Goal: Task Accomplishment & Management: Use online tool/utility

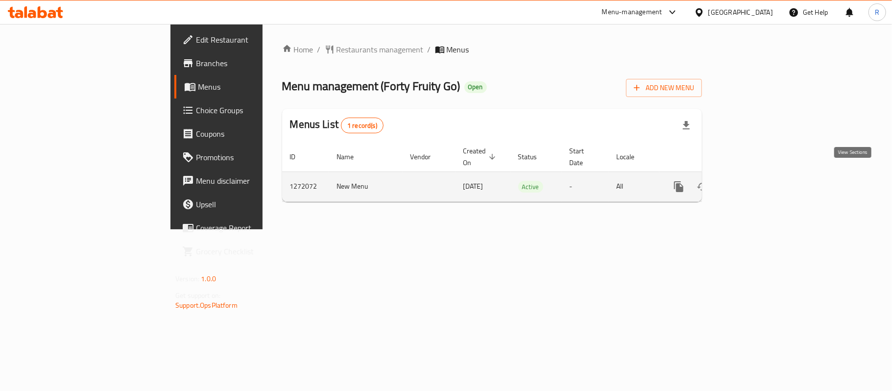
click at [756, 181] on icon "enhanced table" at bounding box center [750, 187] width 12 height 12
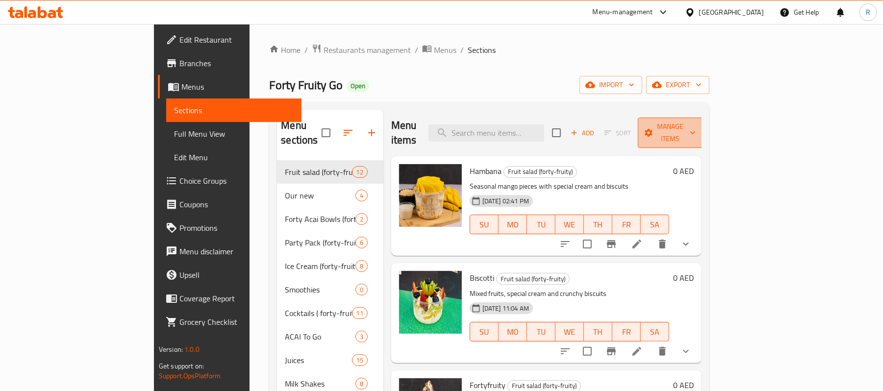
click at [695, 121] on span "Manage items" at bounding box center [670, 133] width 50 height 25
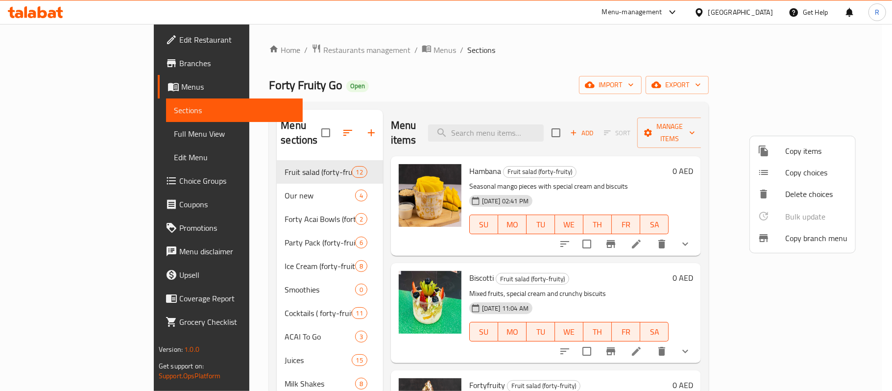
click at [779, 240] on div at bounding box center [771, 238] width 27 height 12
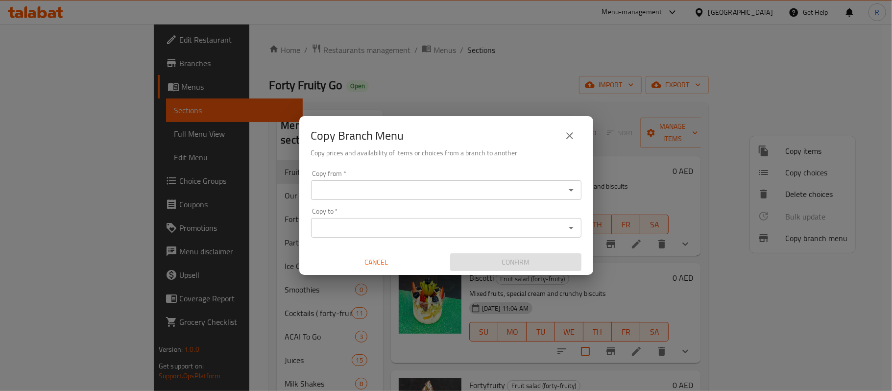
click at [494, 193] on input "Copy from   *" at bounding box center [438, 190] width 248 height 14
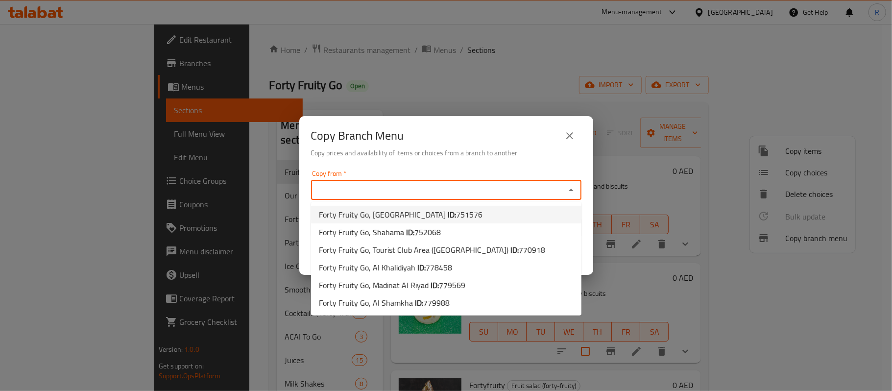
click at [492, 212] on li "Forty Fruity Go, [GEOGRAPHIC_DATA] ID: 751576" at bounding box center [446, 215] width 270 height 18
type input "Forty Fruity Go, [GEOGRAPHIC_DATA]"
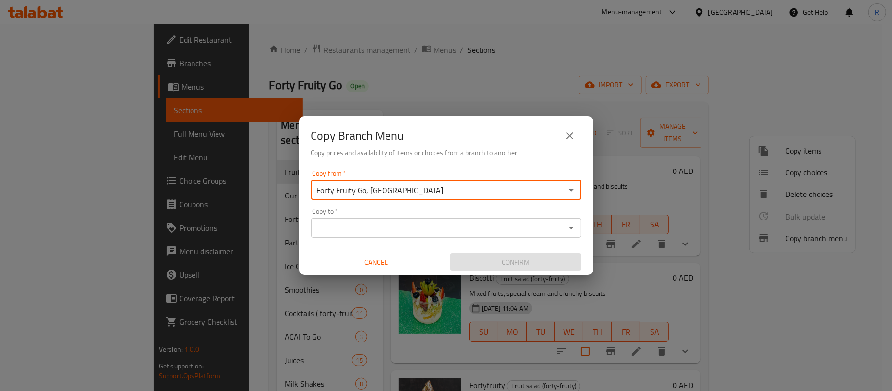
click at [455, 225] on input "Copy to   *" at bounding box center [438, 228] width 248 height 14
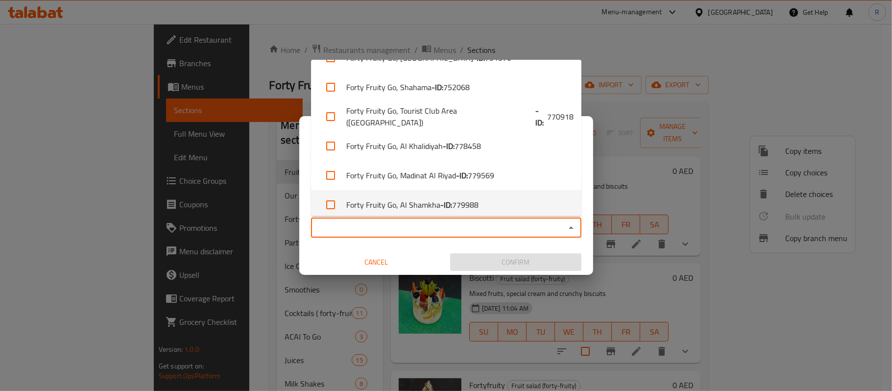
scroll to position [27, 0]
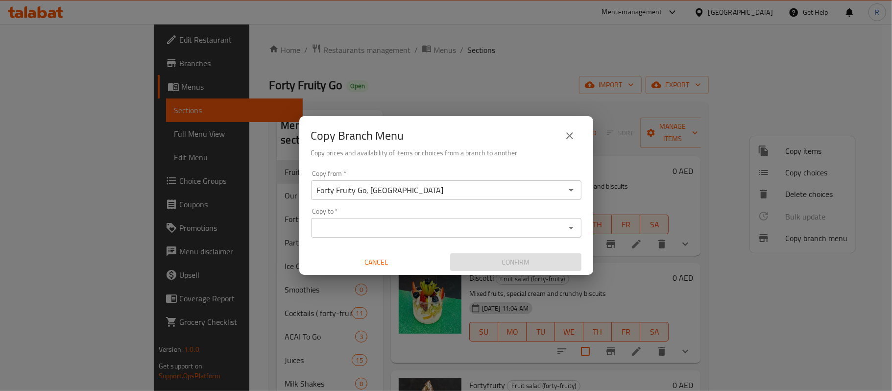
click at [402, 232] on input "Copy to   *" at bounding box center [438, 228] width 248 height 14
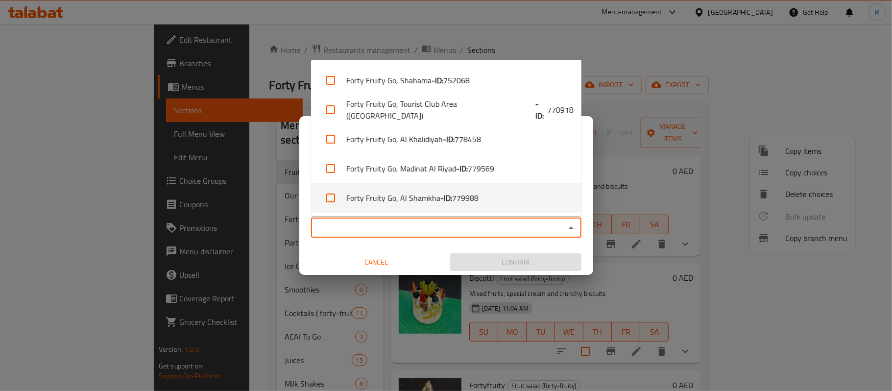
click at [511, 202] on li "Forty Fruity Go, Al Shamkha - ID: 779988" at bounding box center [446, 197] width 270 height 29
checkbox input "true"
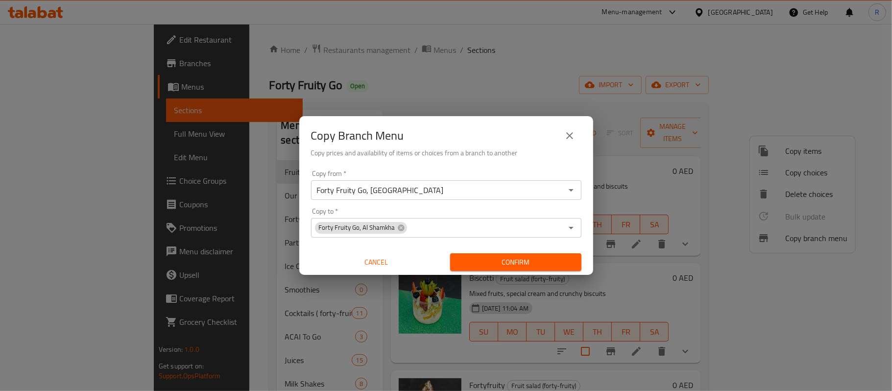
click at [586, 264] on div "Copy from   * Forty Fruity Go, Bani Yas East Copy from * Copy to   * Forty Frui…" at bounding box center [446, 220] width 294 height 109
click at [557, 262] on span "Confirm" at bounding box center [516, 262] width 116 height 12
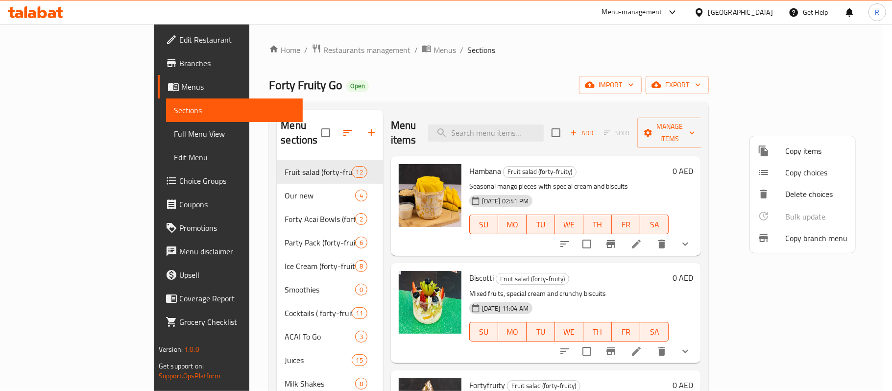
click at [82, 59] on div at bounding box center [446, 195] width 892 height 391
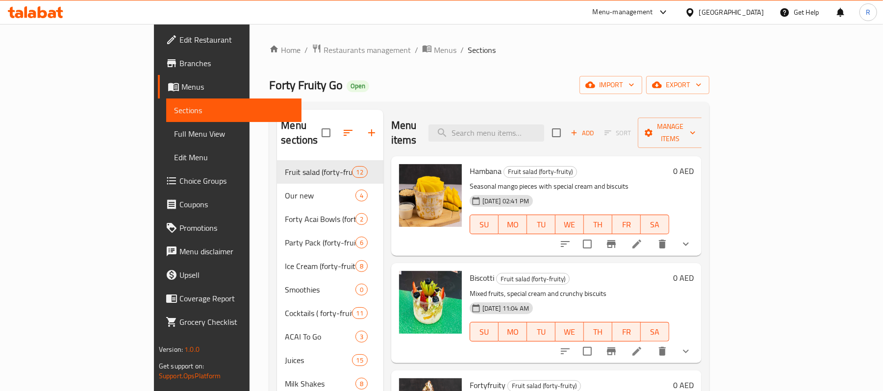
click at [179, 59] on span "Branches" at bounding box center [236, 63] width 114 height 12
